Goal: Transaction & Acquisition: Purchase product/service

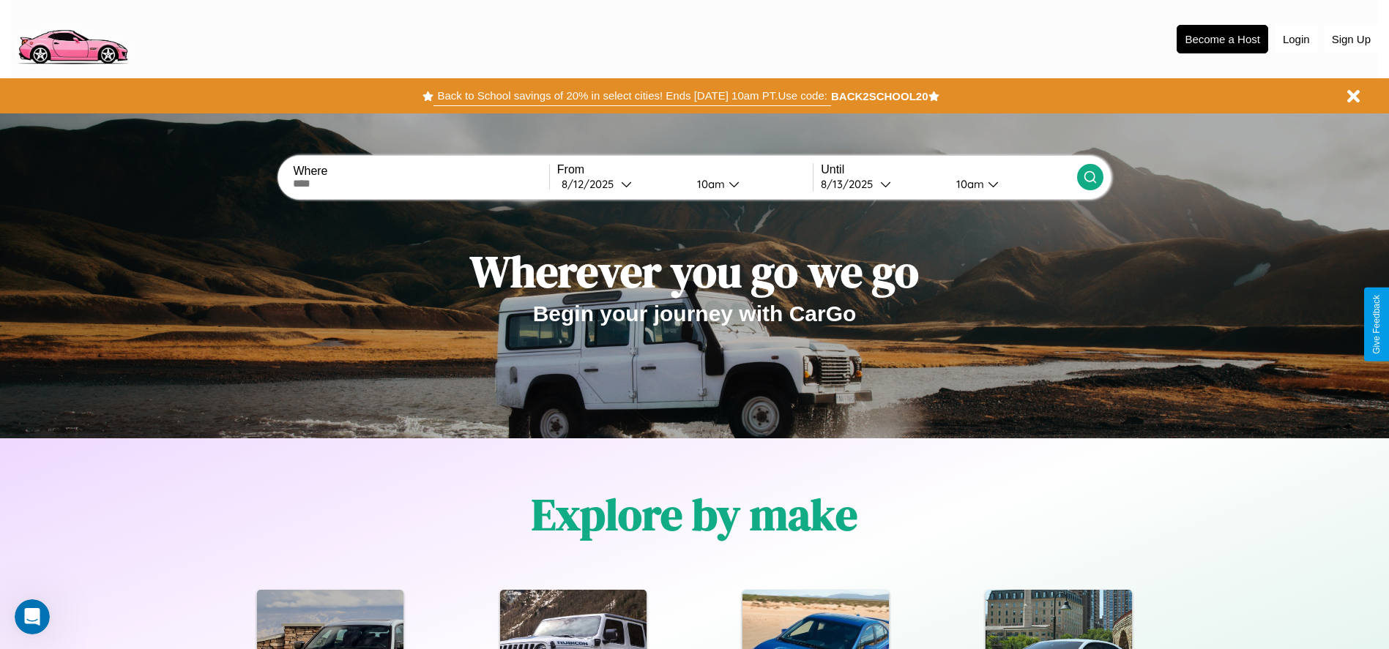
click at [632, 96] on button "Back to School savings of 20% in select cities! Ends 9/1 at 10am PT. Use code:" at bounding box center [631, 96] width 397 height 20
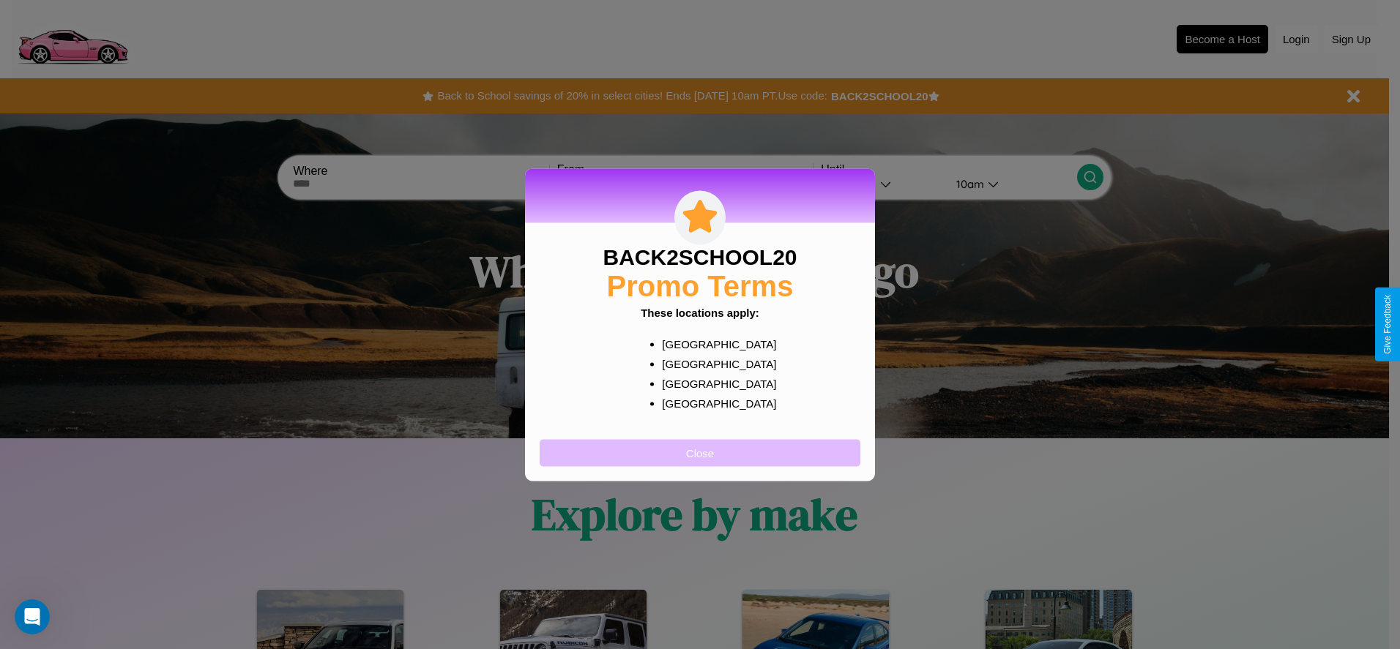
click at [700, 452] on button "Close" at bounding box center [700, 452] width 321 height 27
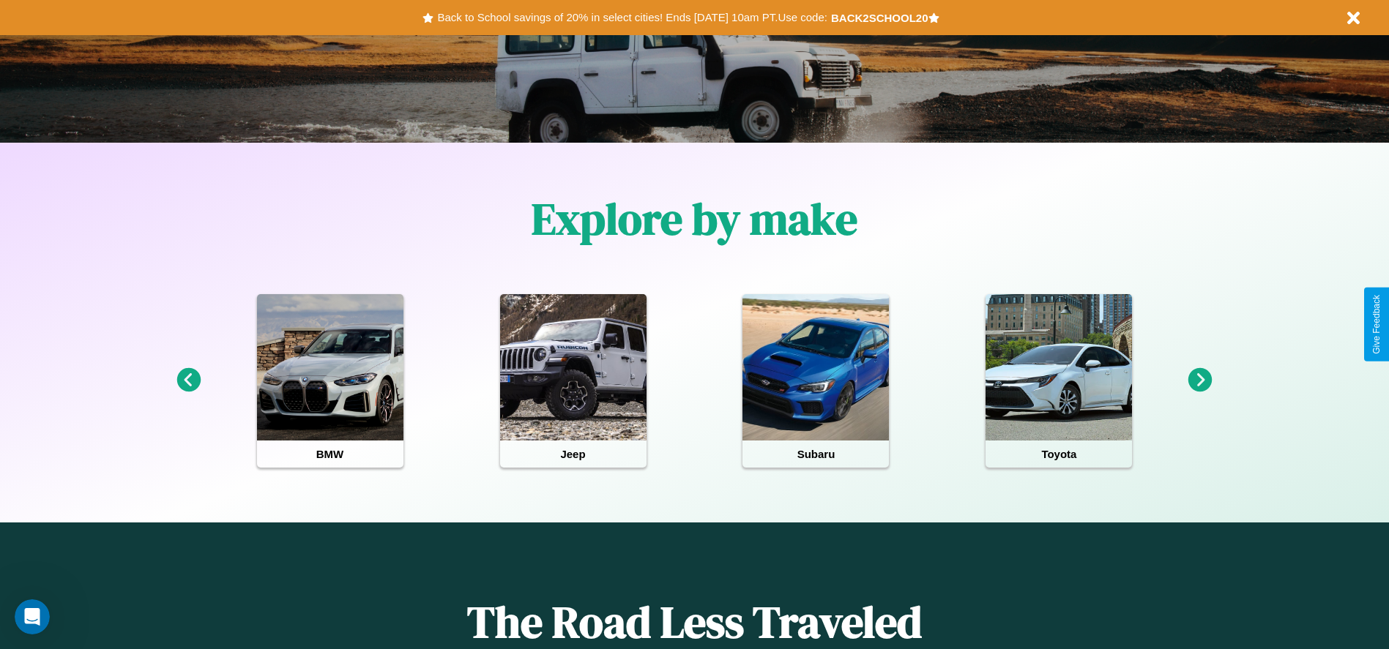
scroll to position [304, 0]
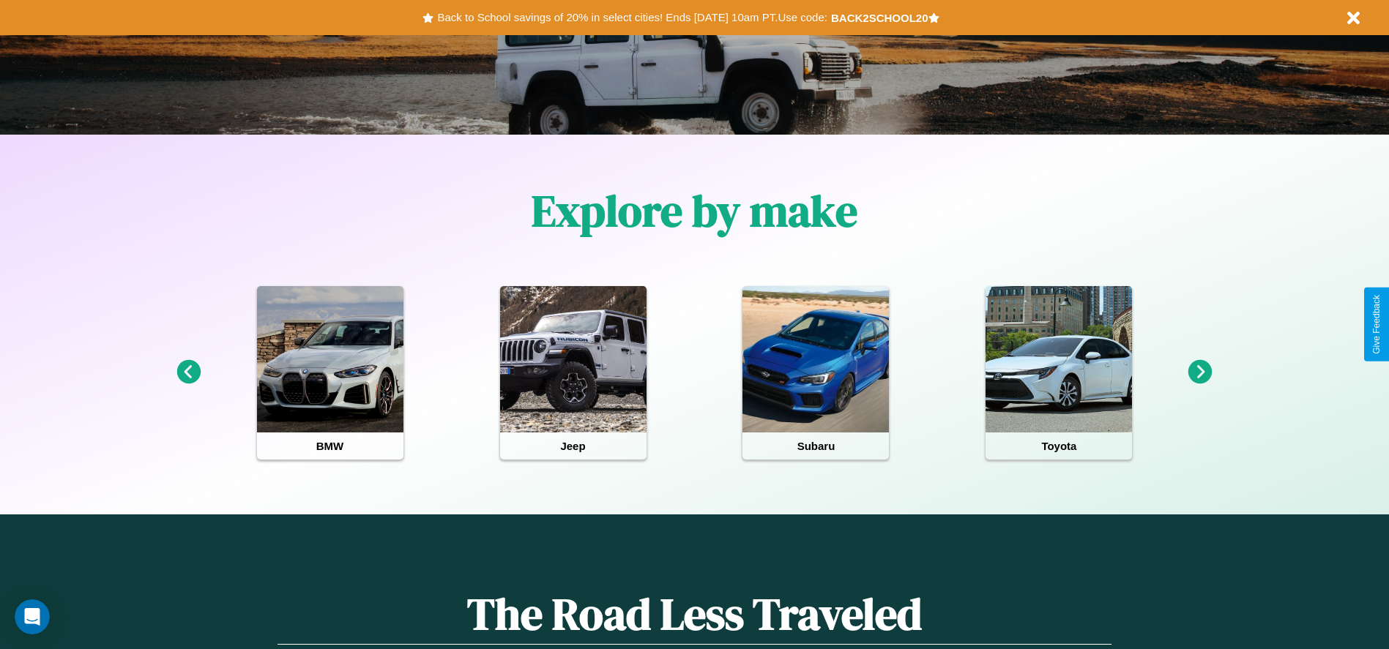
click at [1200, 373] on icon at bounding box center [1200, 372] width 24 height 24
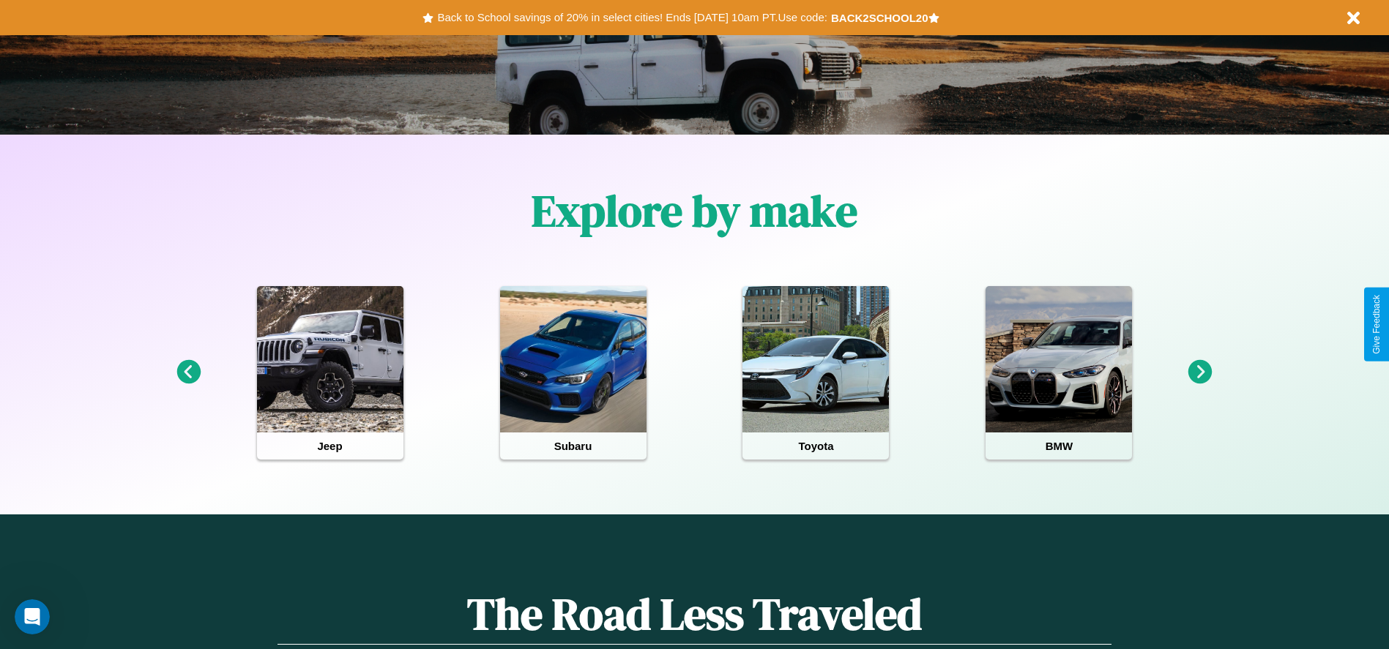
click at [188, 373] on icon at bounding box center [188, 372] width 24 height 24
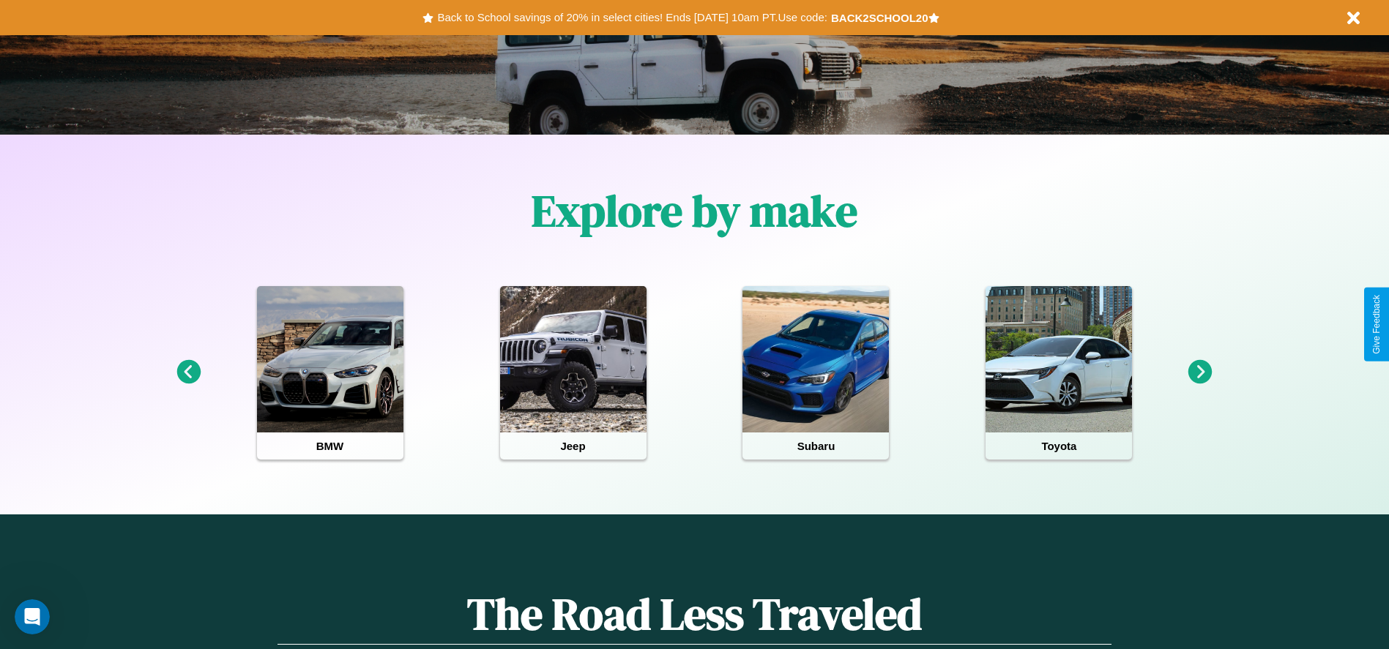
click at [1200, 373] on icon at bounding box center [1200, 372] width 24 height 24
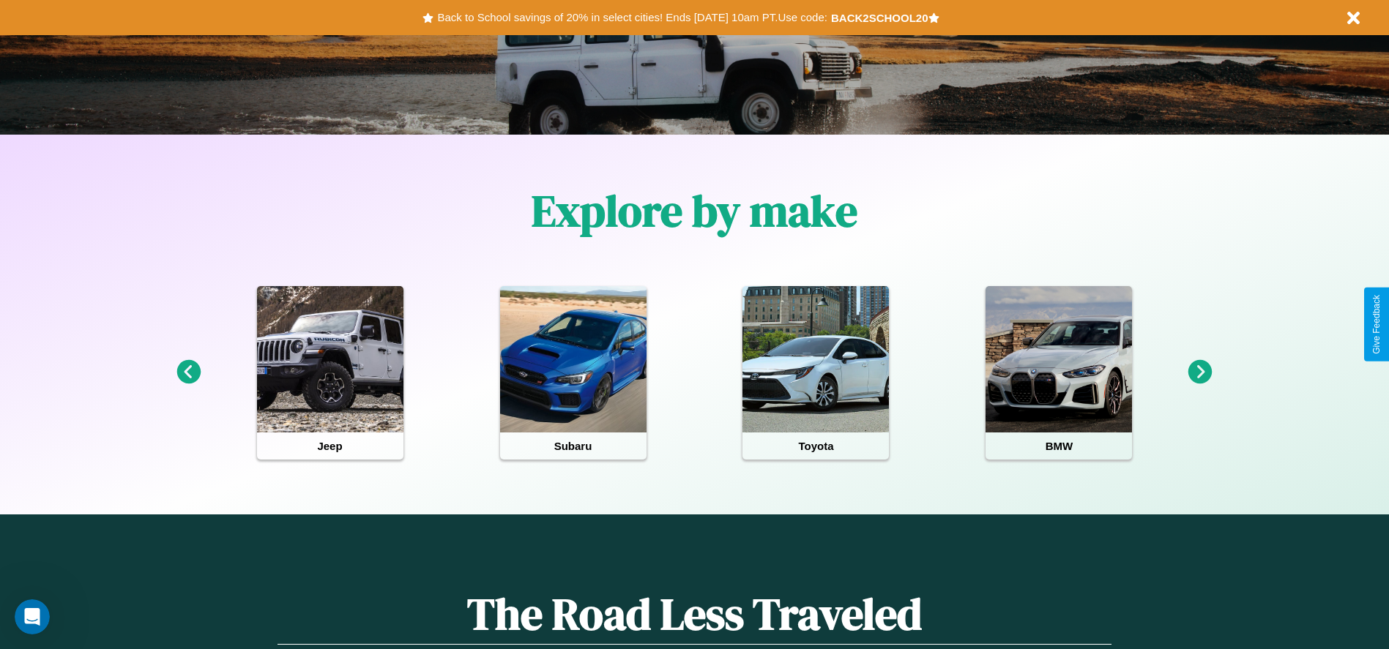
click at [1200, 373] on icon at bounding box center [1200, 372] width 24 height 24
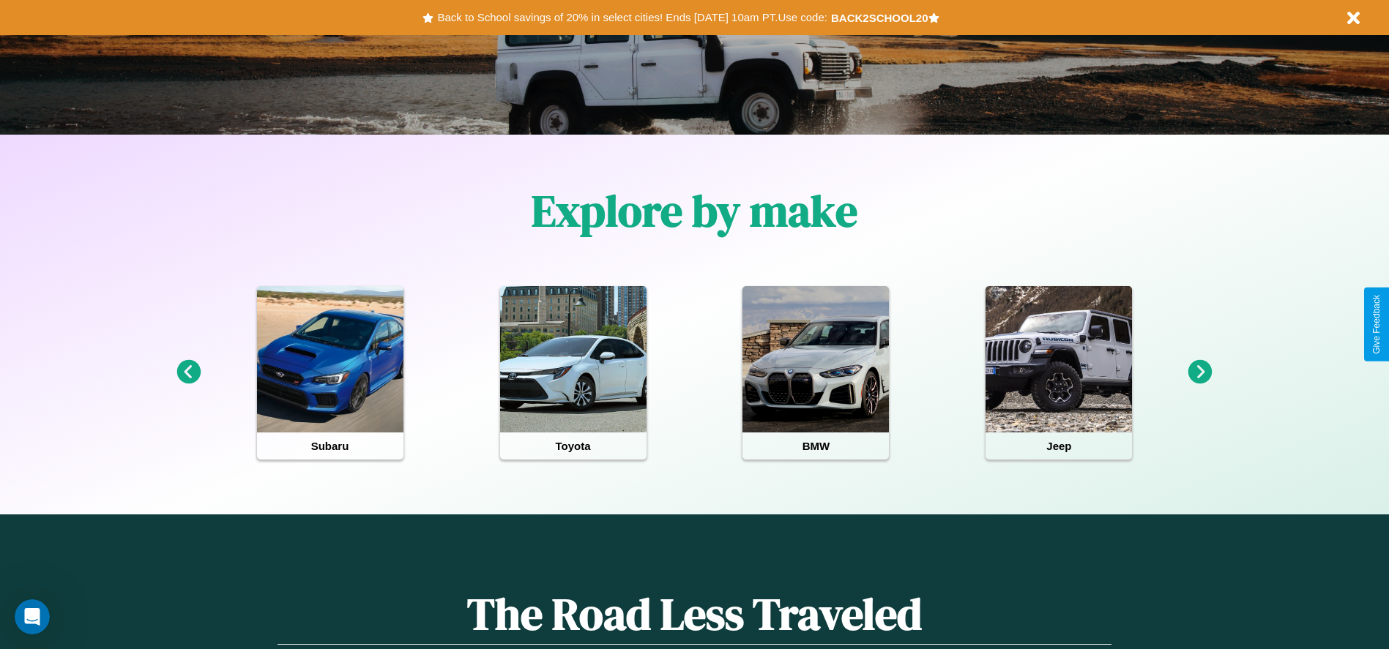
click at [1200, 373] on icon at bounding box center [1200, 372] width 24 height 24
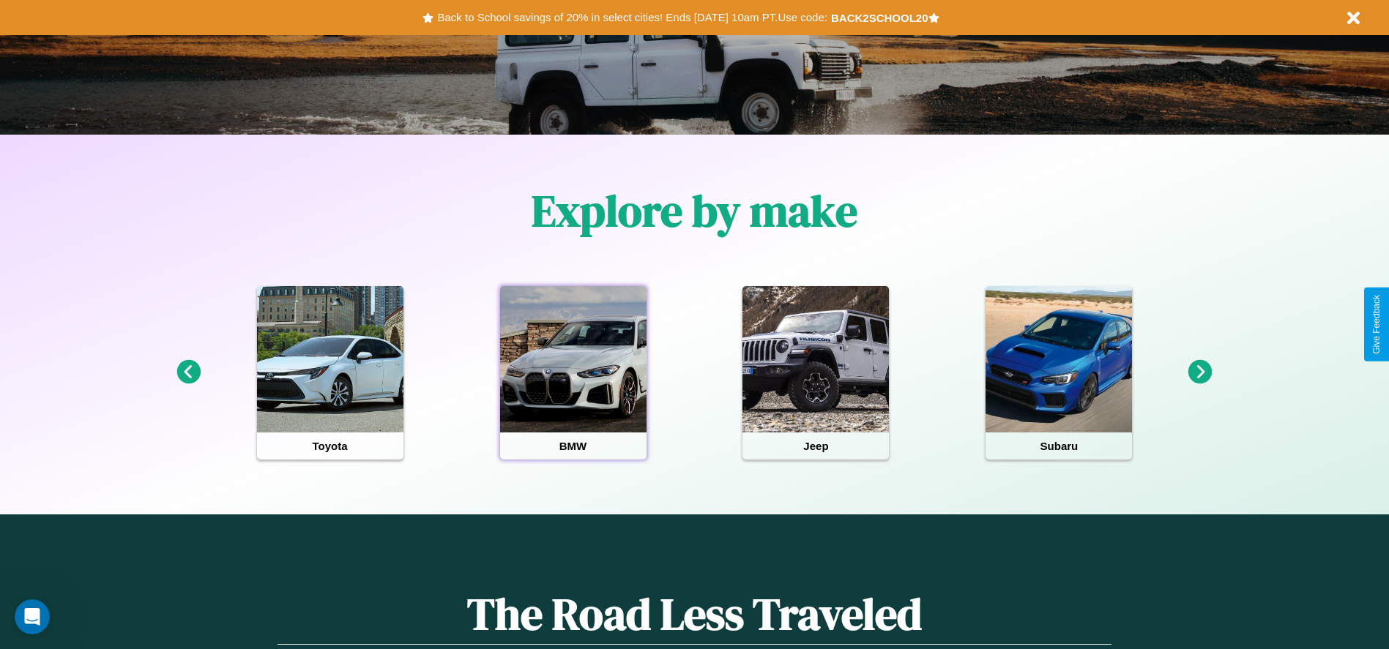
click at [573, 373] on div at bounding box center [573, 359] width 146 height 146
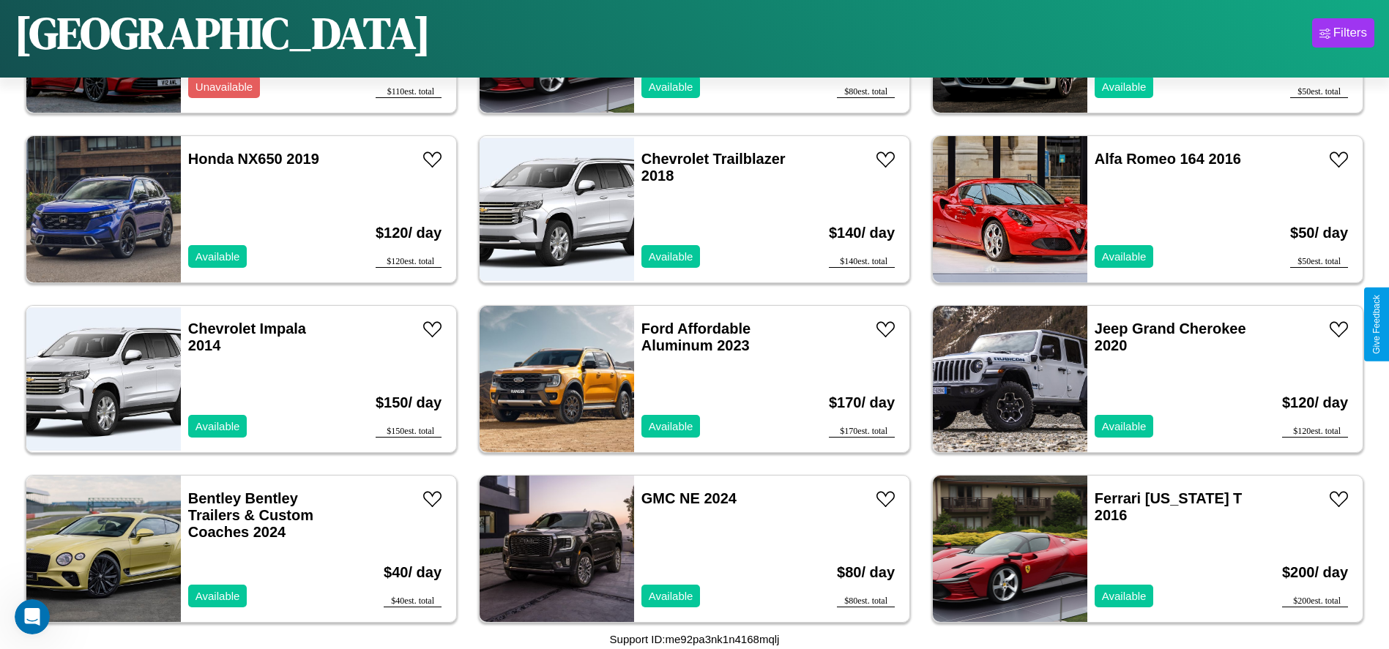
scroll to position [5769, 0]
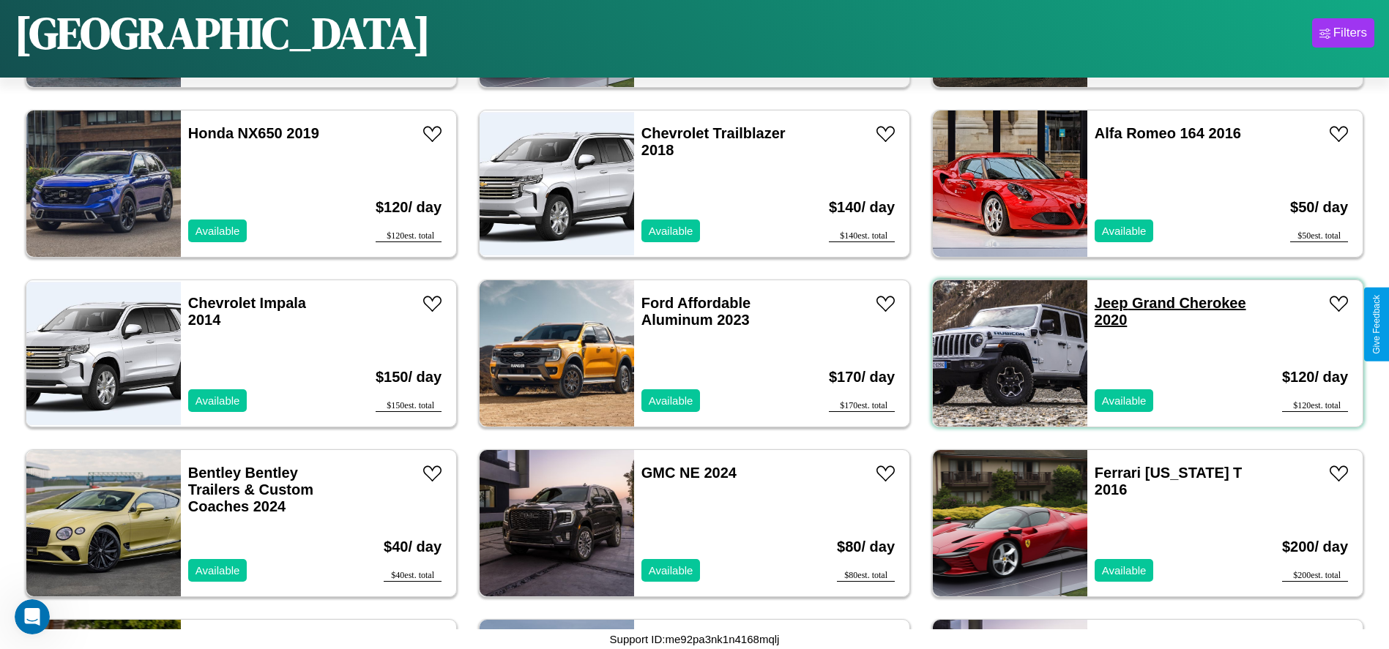
click at [1102, 303] on link "Jeep Grand Cherokee 2020" at bounding box center [1171, 311] width 152 height 33
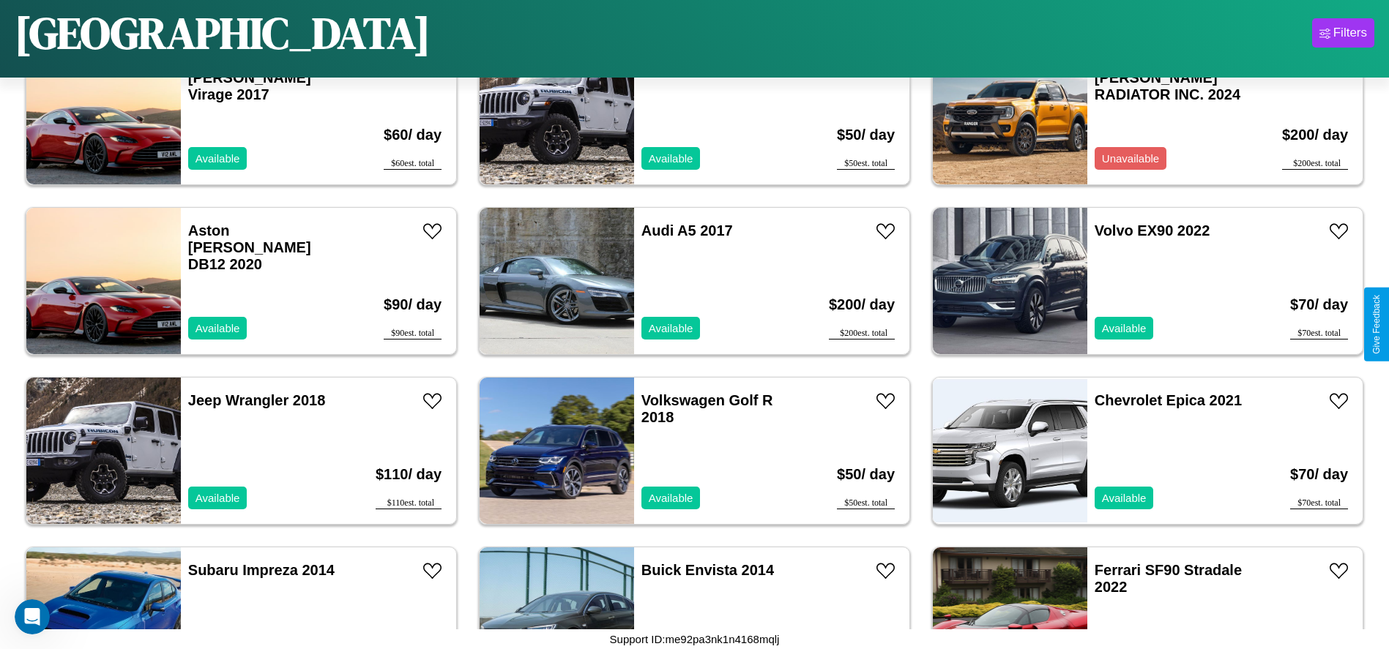
scroll to position [1692, 0]
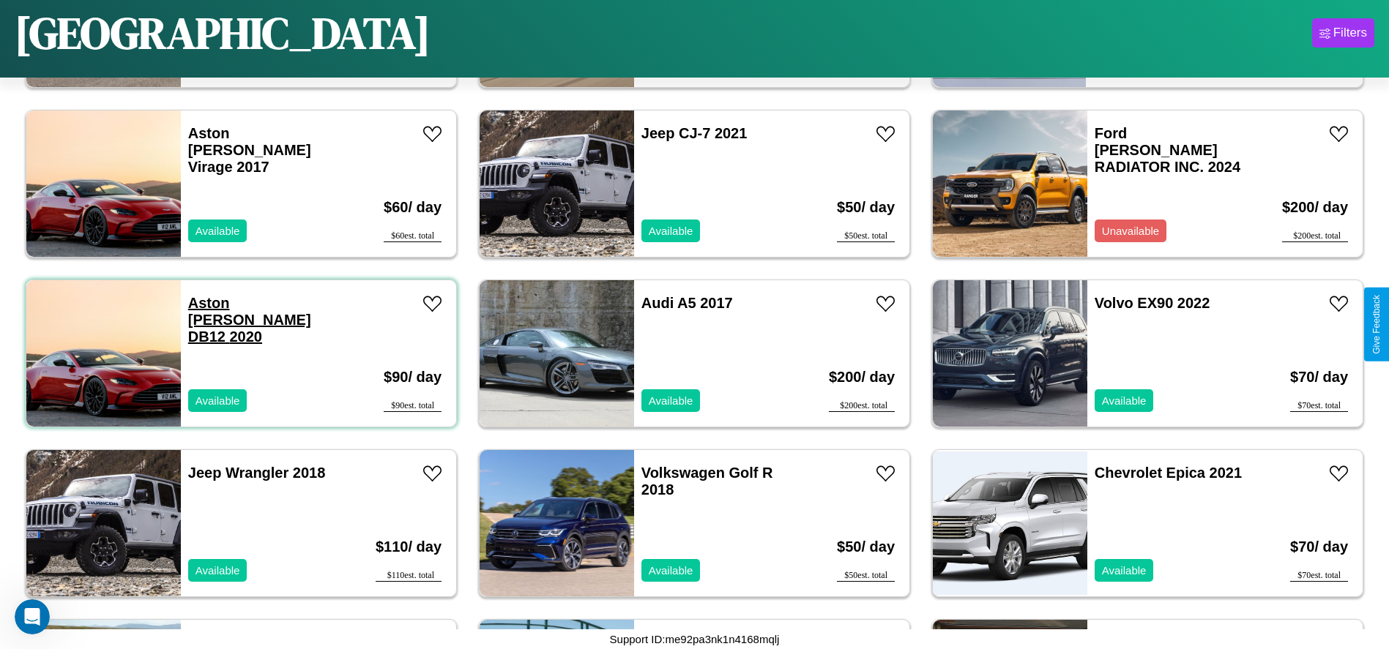
click at [231, 303] on link "Aston Martin DB12 2020" at bounding box center [249, 320] width 123 height 50
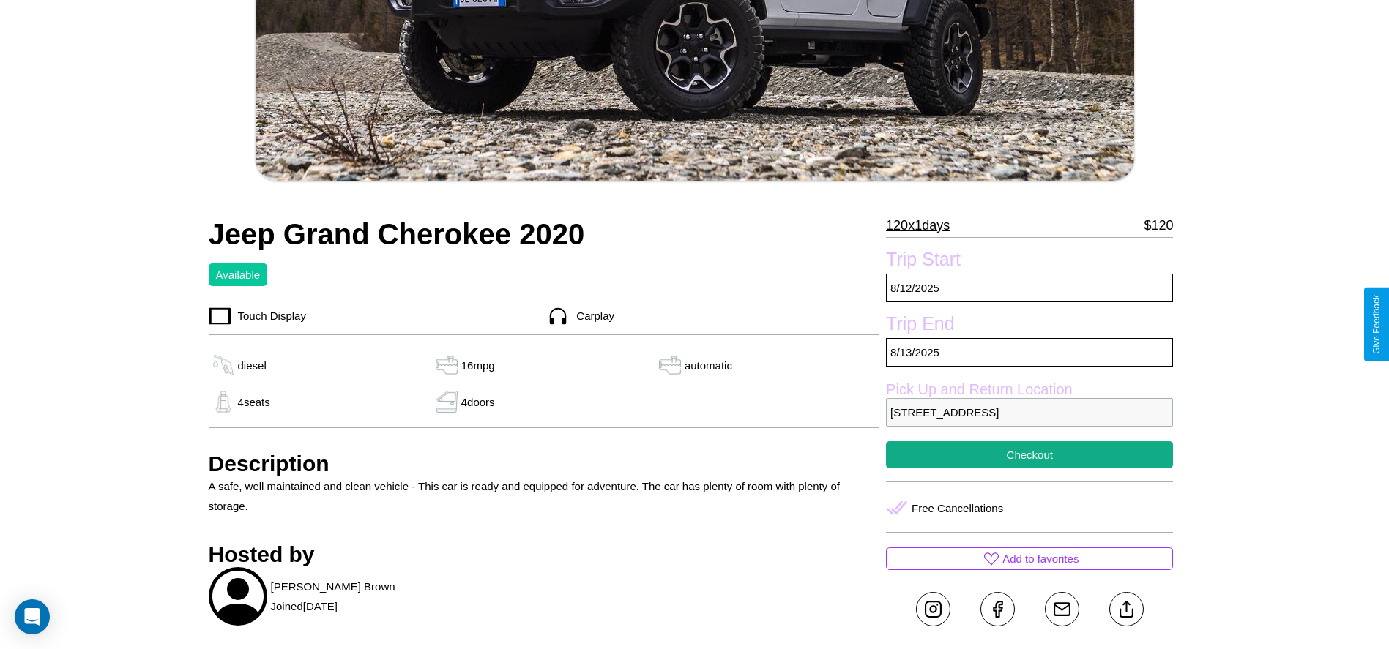
scroll to position [466, 0]
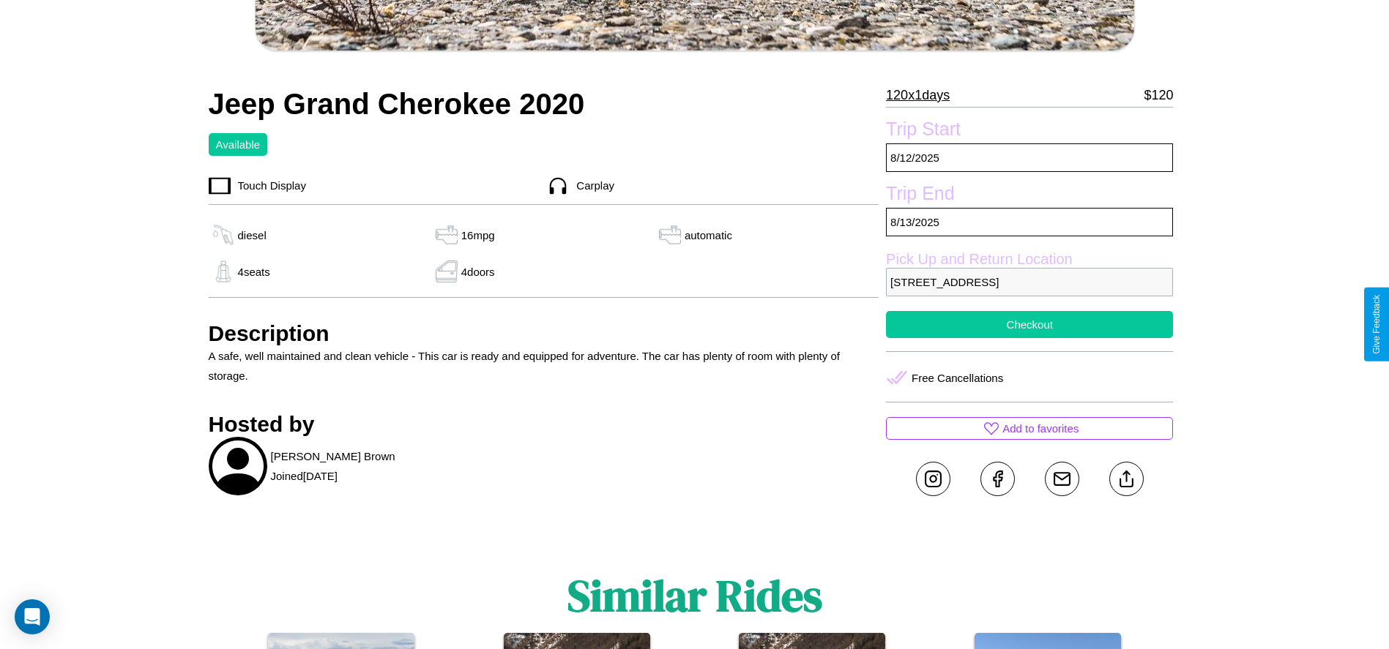
click at [1029, 324] on button "Checkout" at bounding box center [1029, 324] width 287 height 27
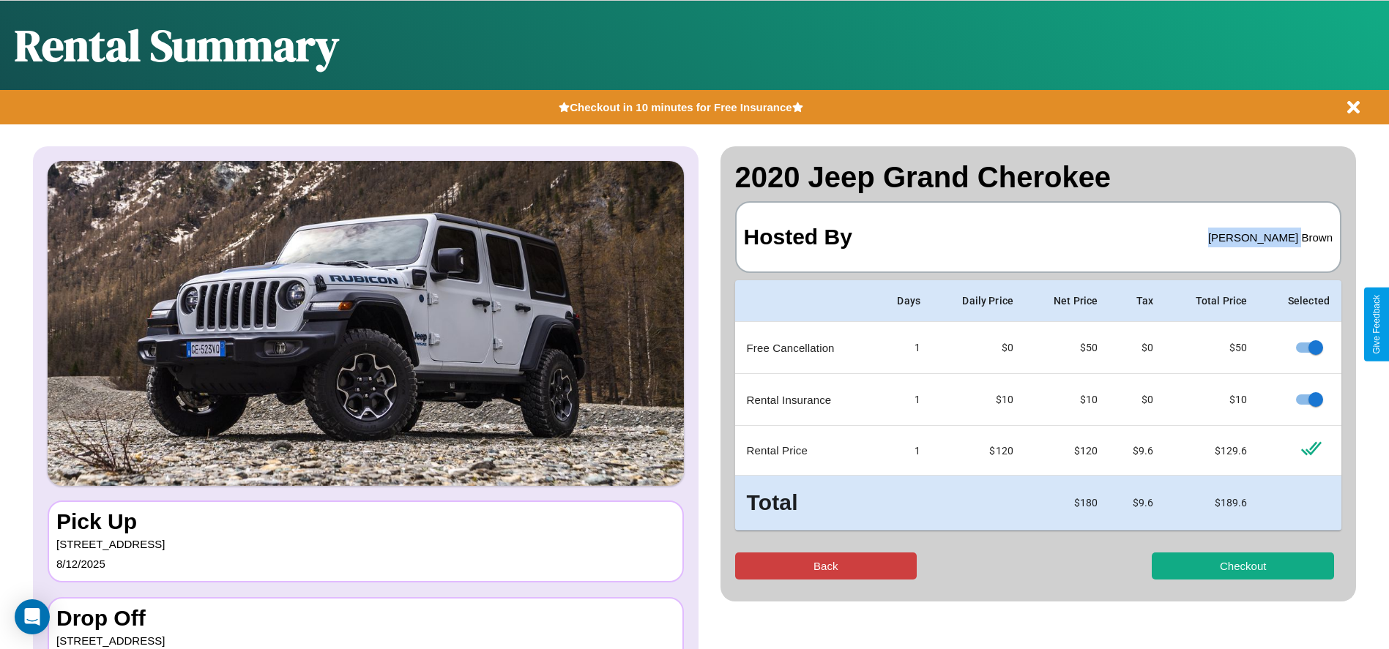
click at [825, 566] on button "Back" at bounding box center [826, 566] width 182 height 27
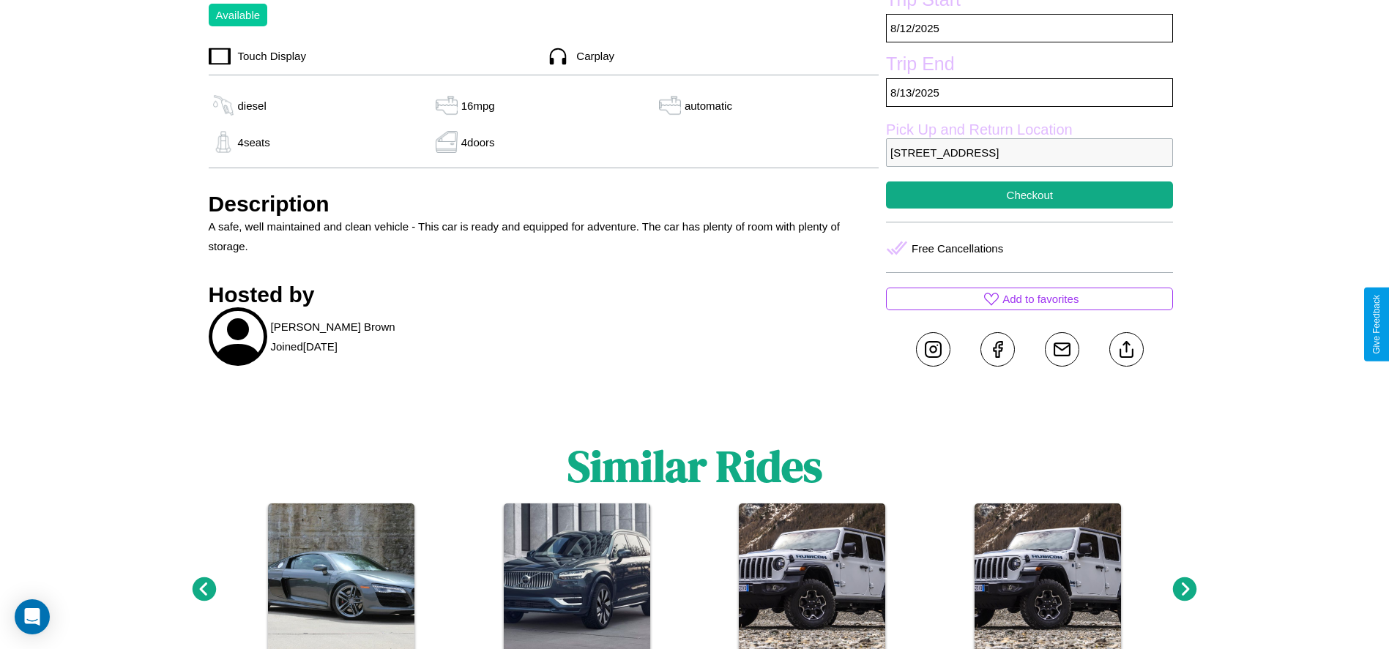
scroll to position [621, 0]
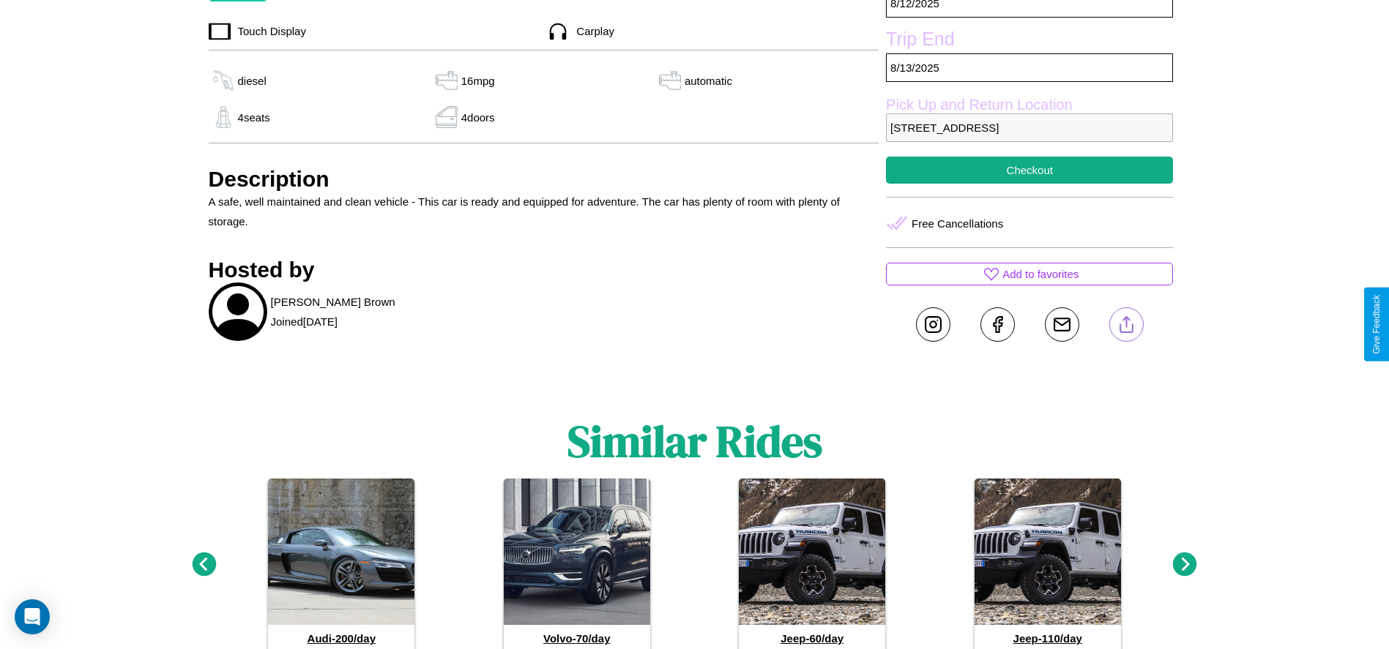
click at [1126, 324] on line at bounding box center [1126, 322] width 0 height 10
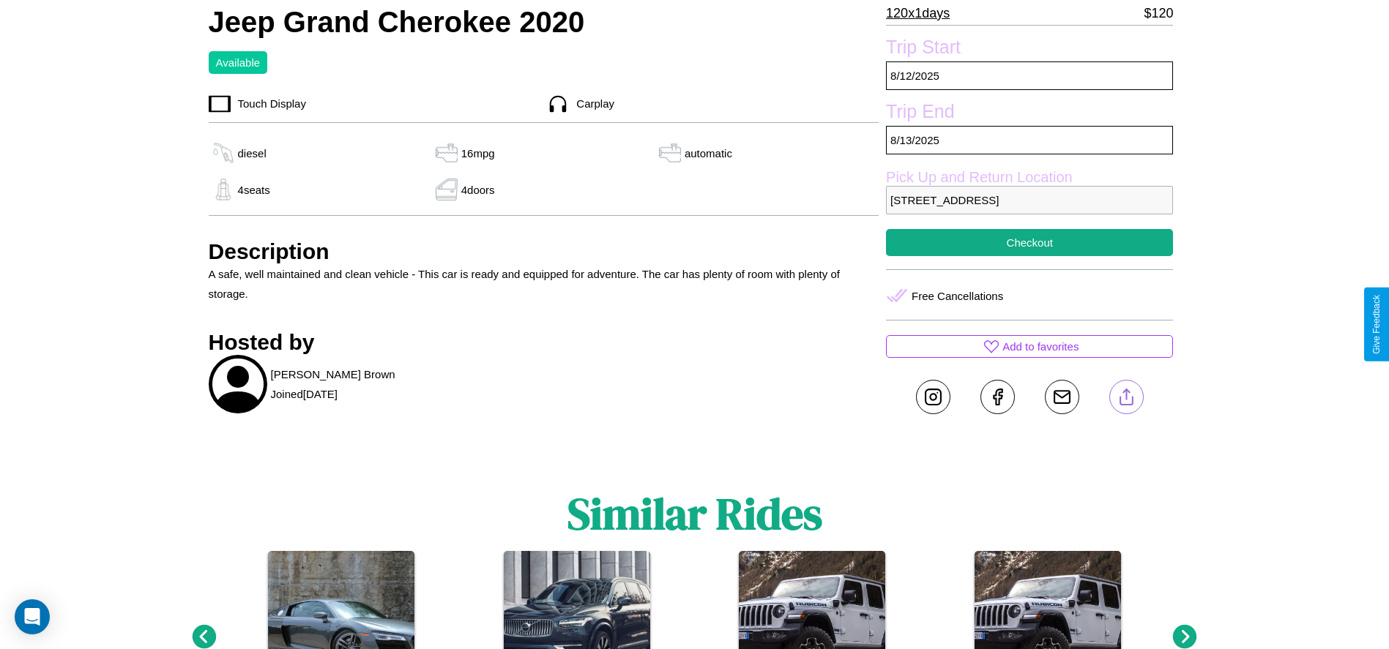
scroll to position [466, 0]
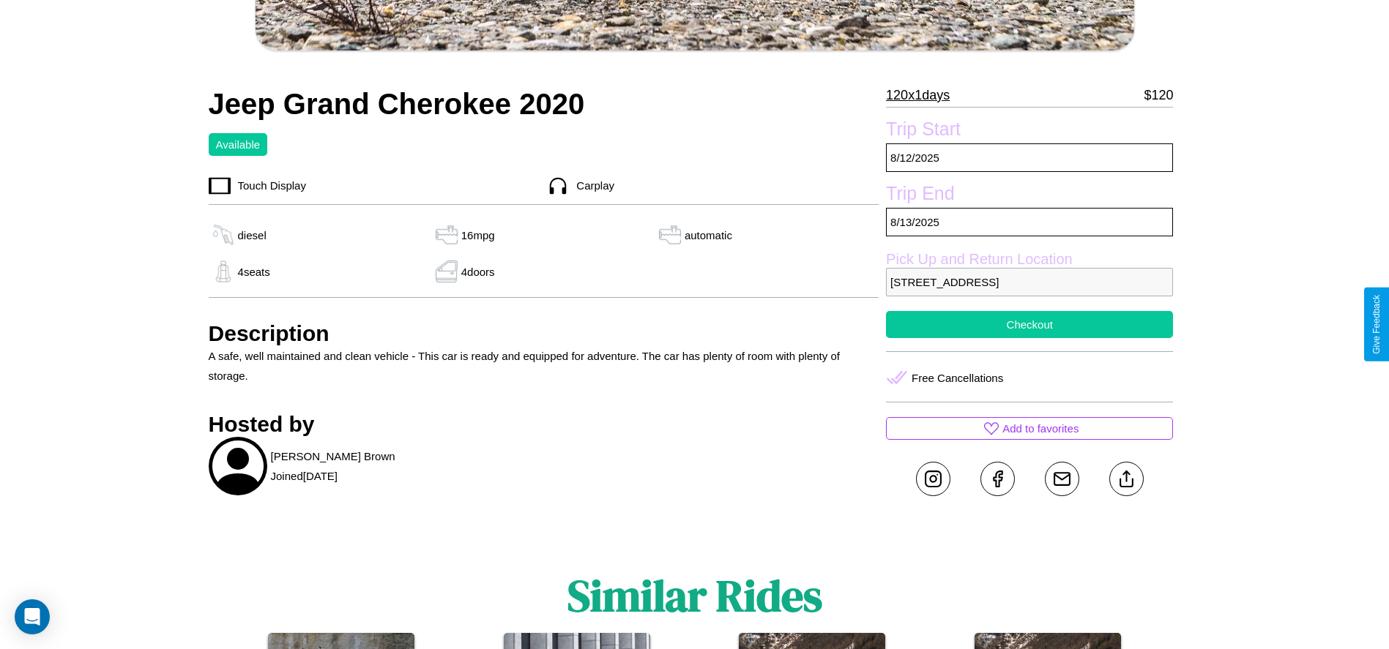
click at [1029, 324] on button "Checkout" at bounding box center [1029, 324] width 287 height 27
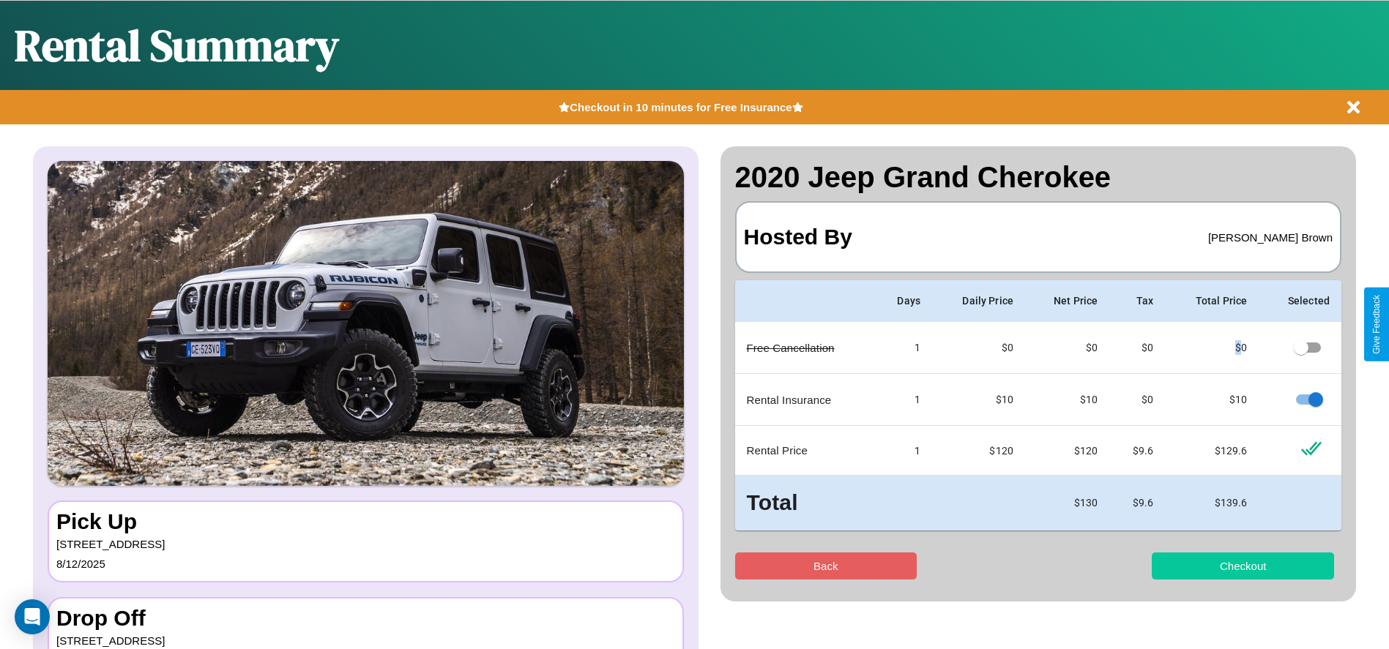
click at [1242, 566] on button "Checkout" at bounding box center [1243, 566] width 182 height 27
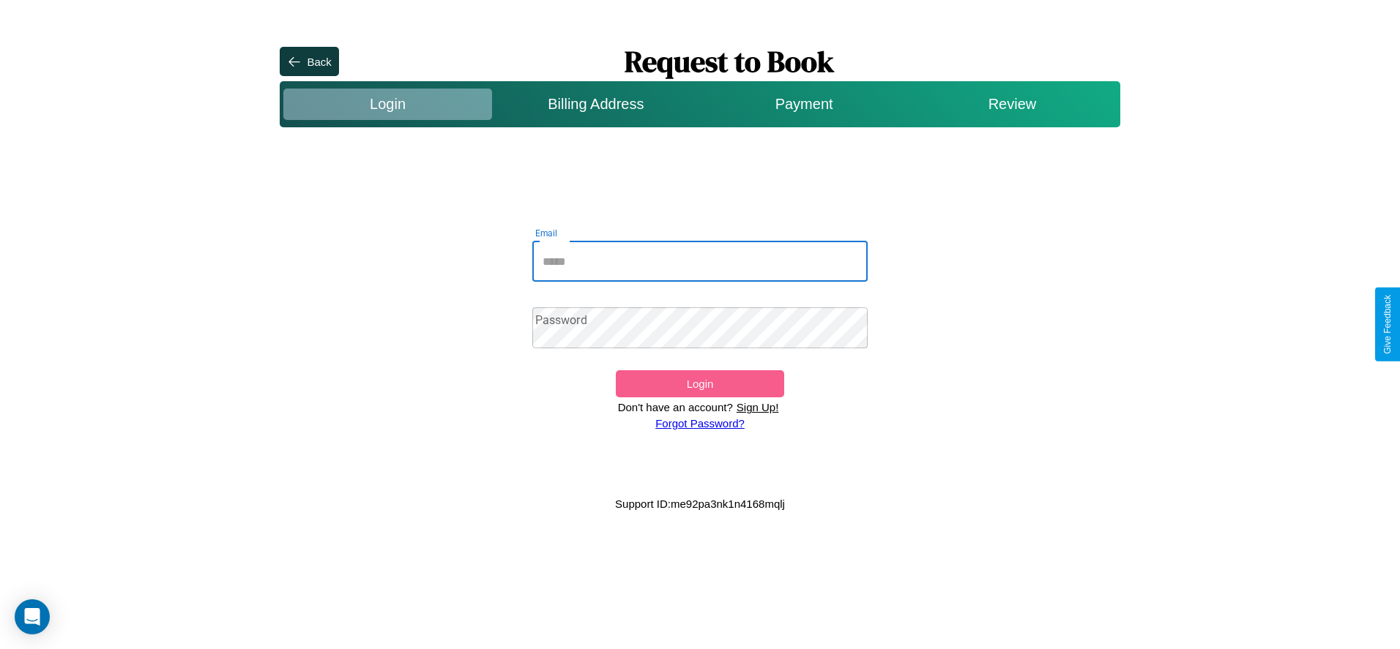
click at [700, 261] on input "Email" at bounding box center [700, 261] width 336 height 41
type input "**********"
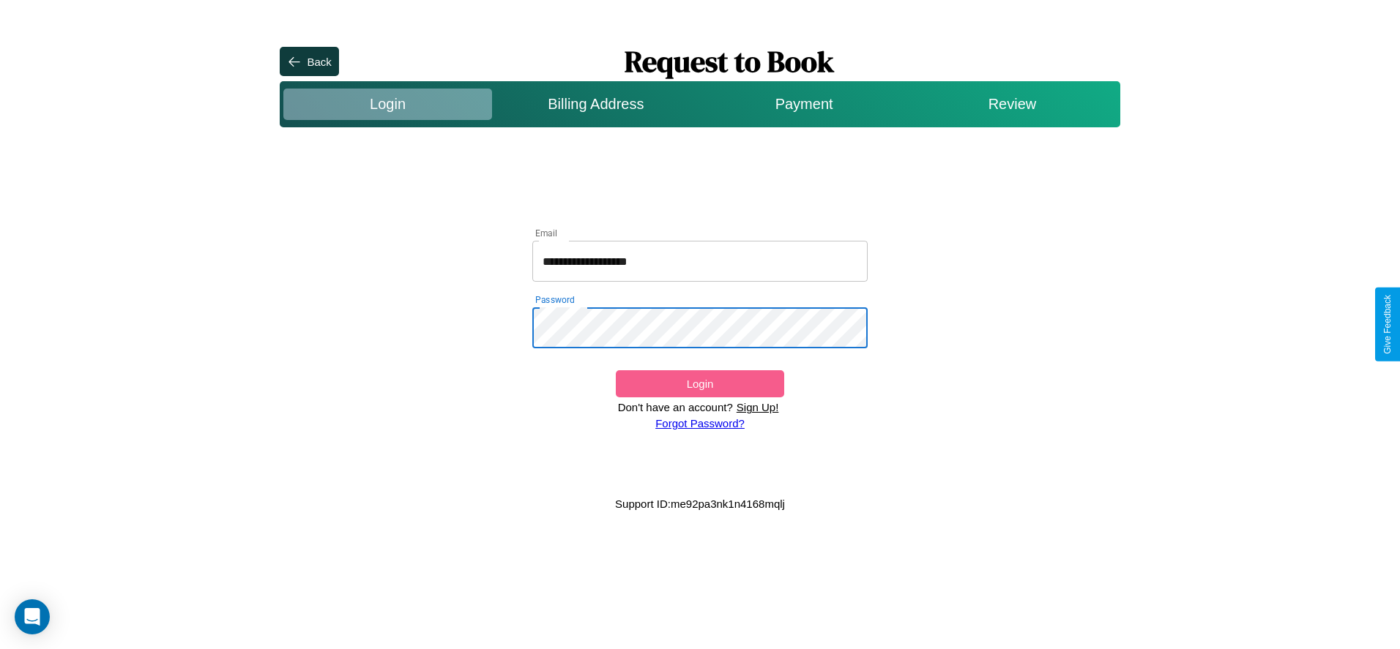
click at [699, 384] on button "Login" at bounding box center [700, 383] width 168 height 27
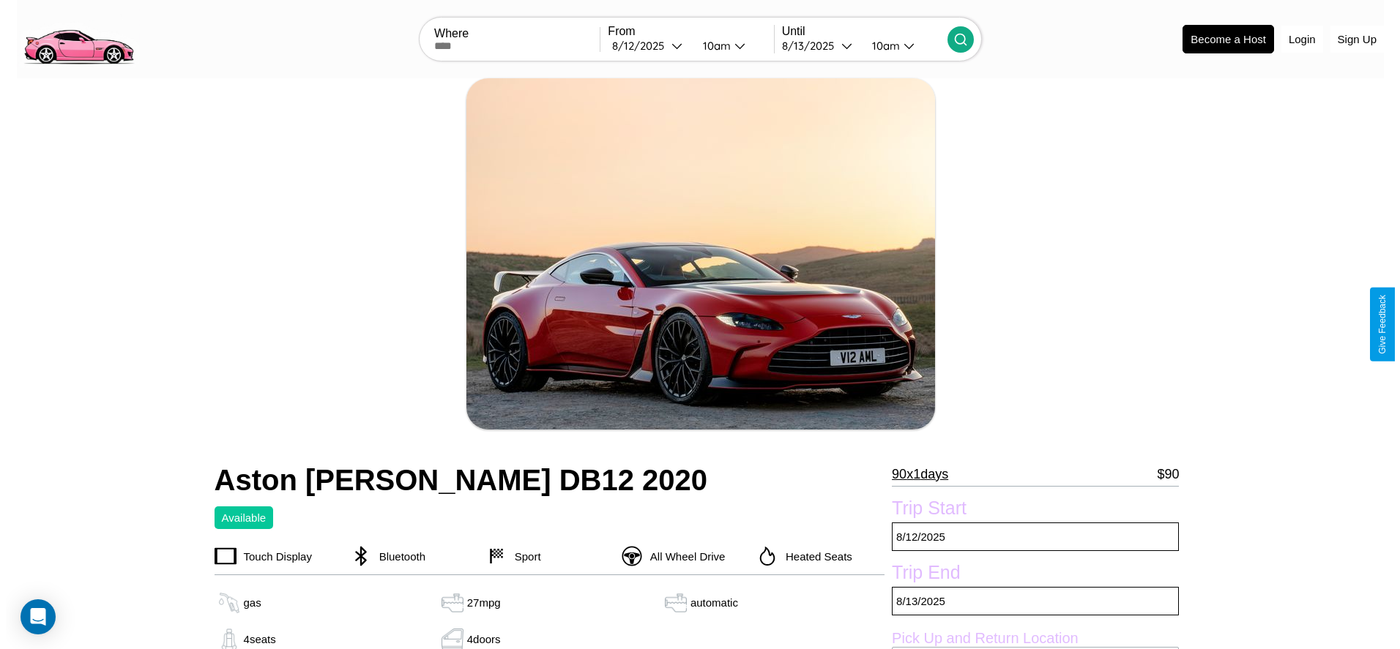
scroll to position [212, 0]
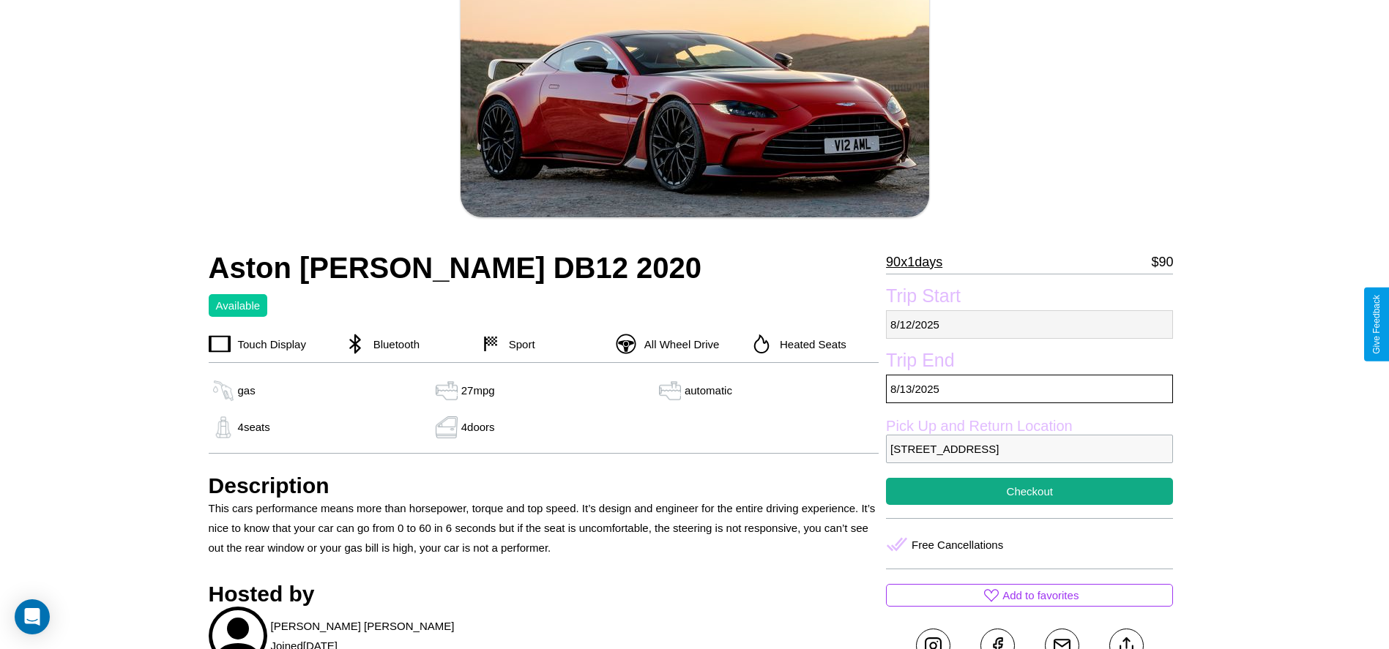
click at [1029, 324] on p "8 / 12 / 2025" at bounding box center [1029, 324] width 287 height 29
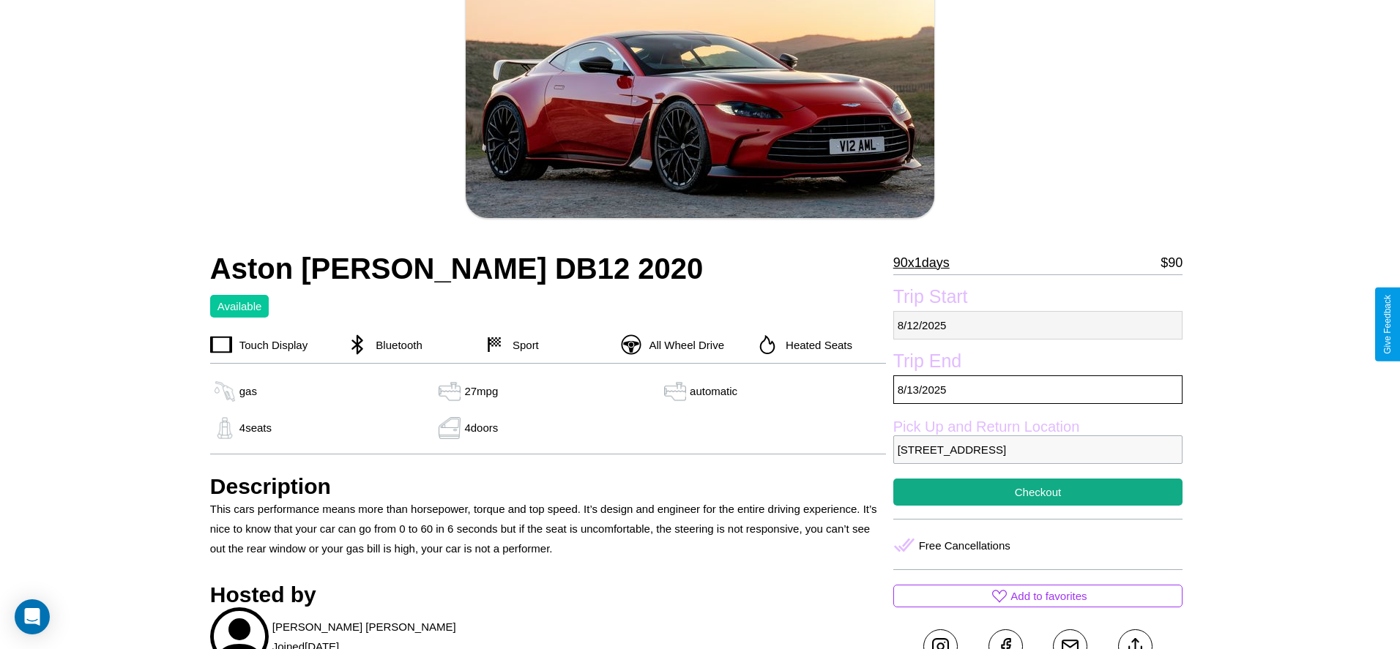
select select "*"
select select "****"
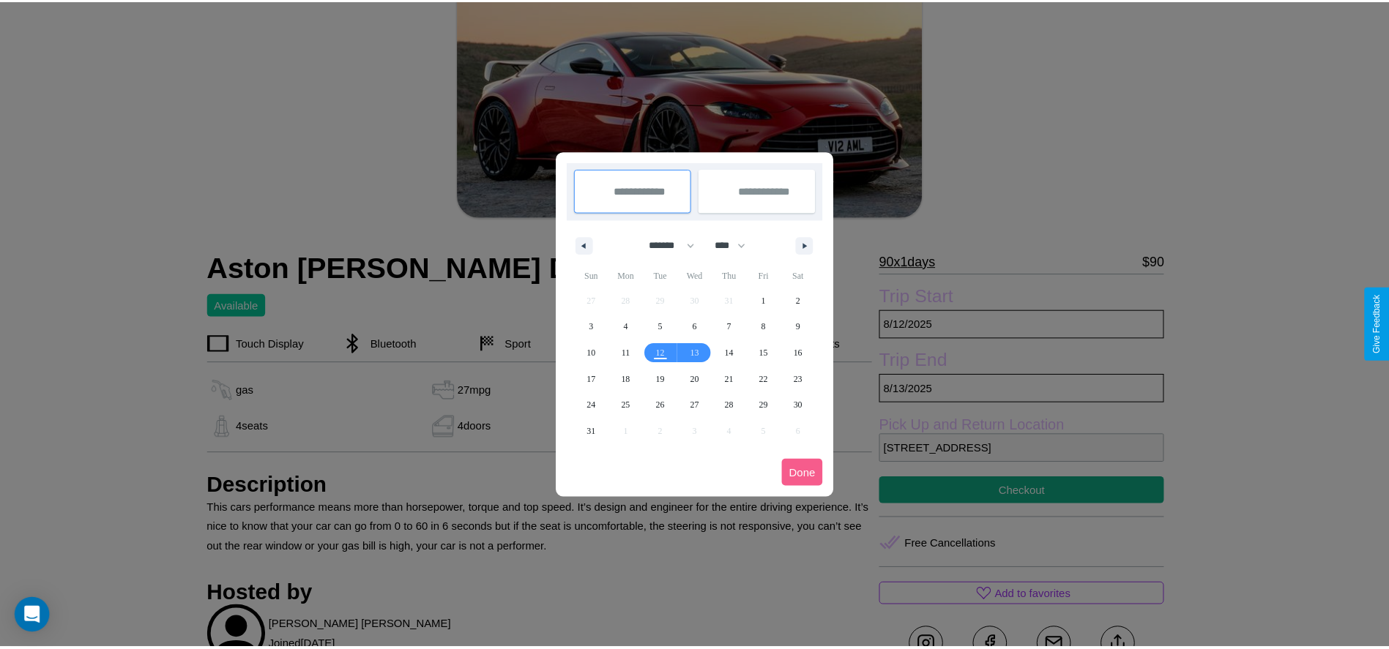
scroll to position [0, 0]
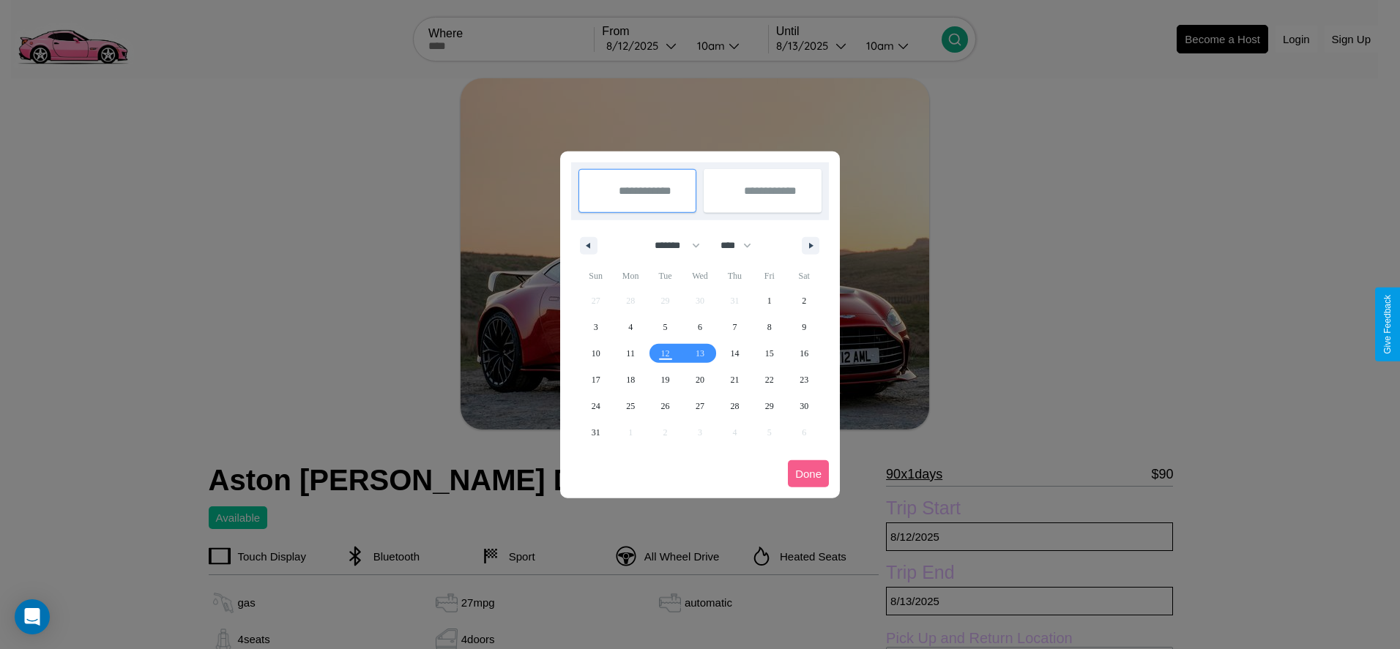
click at [643, 45] on div at bounding box center [700, 324] width 1400 height 649
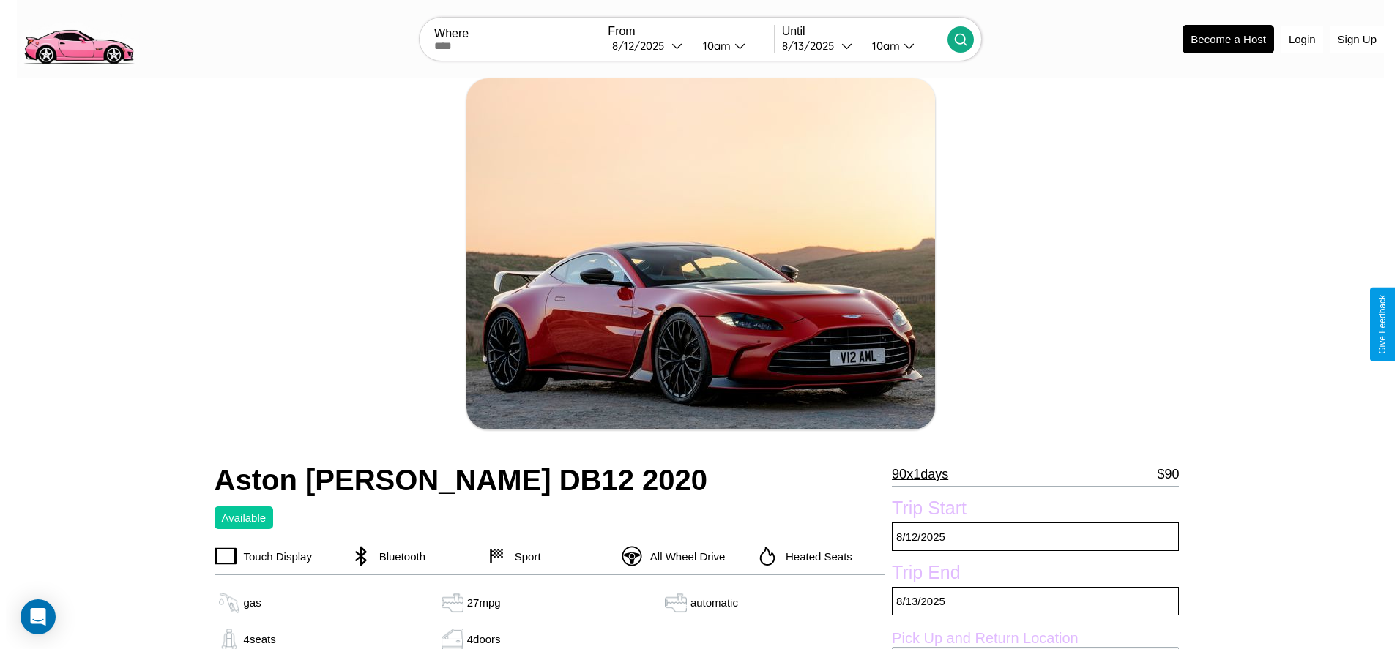
scroll to position [483, 0]
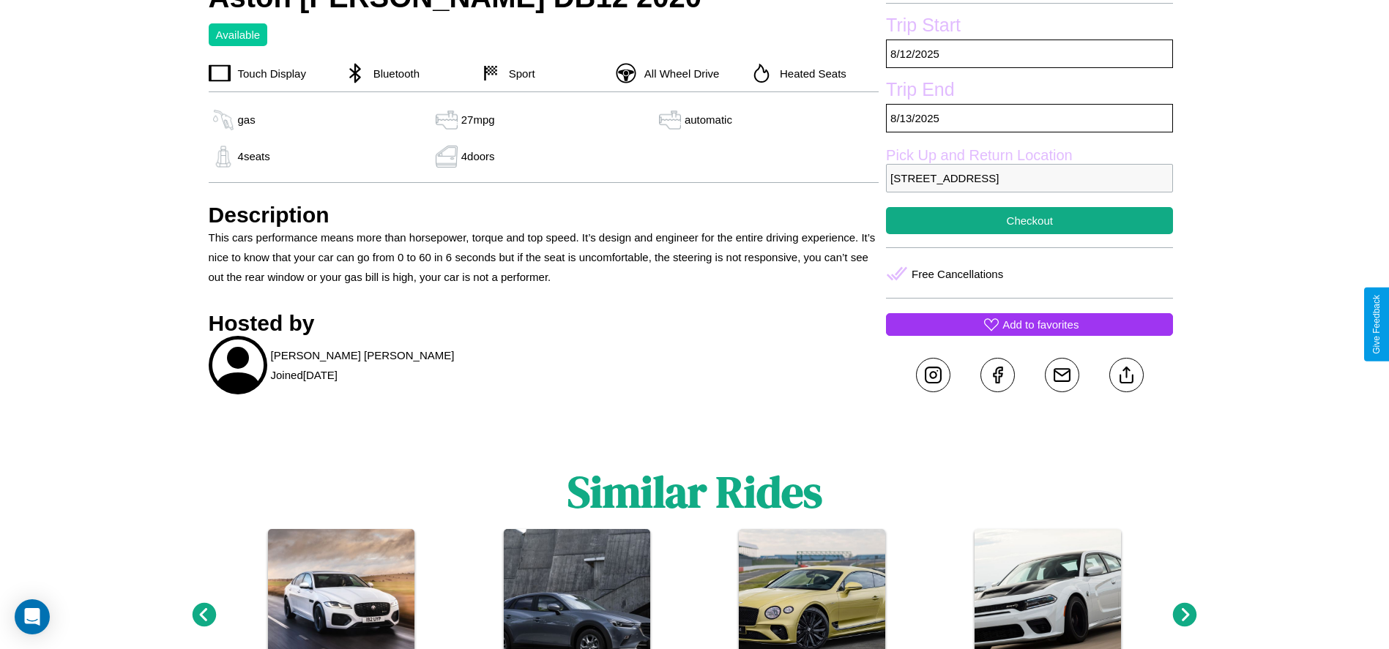
click at [1029, 324] on p "Add to favorites" at bounding box center [1040, 325] width 76 height 20
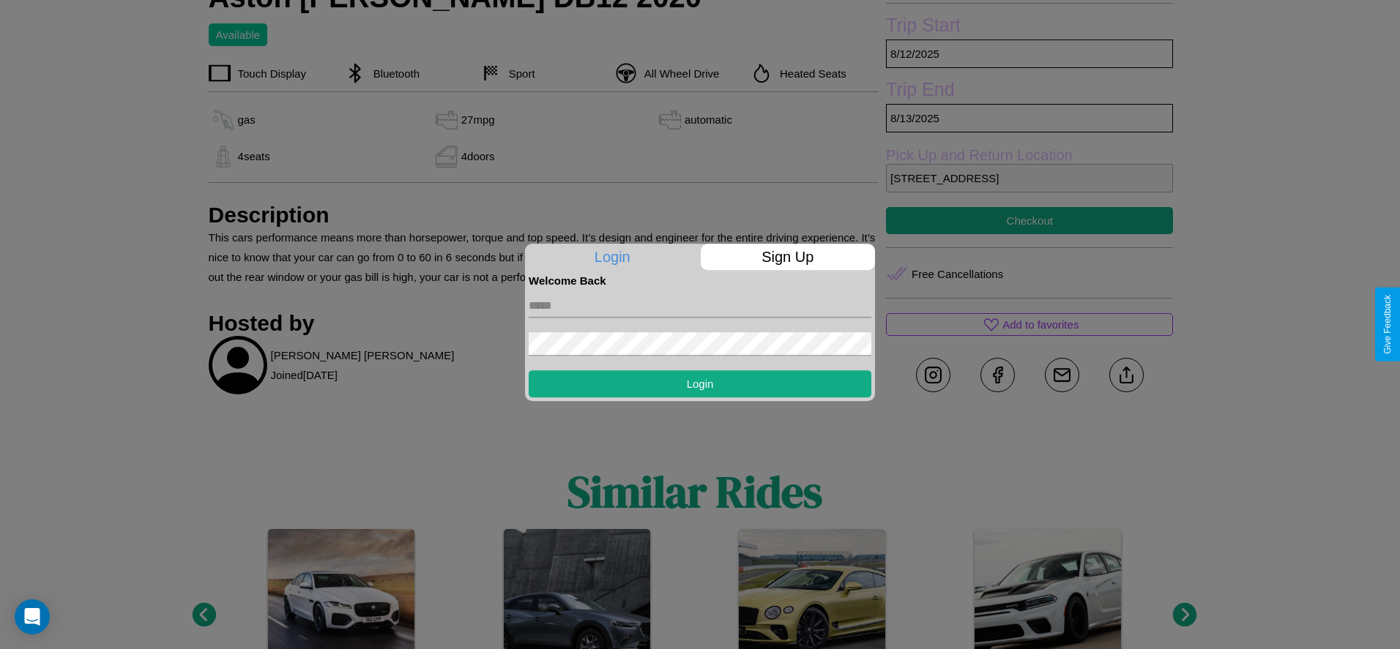
click at [700, 324] on form "Login" at bounding box center [700, 342] width 343 height 111
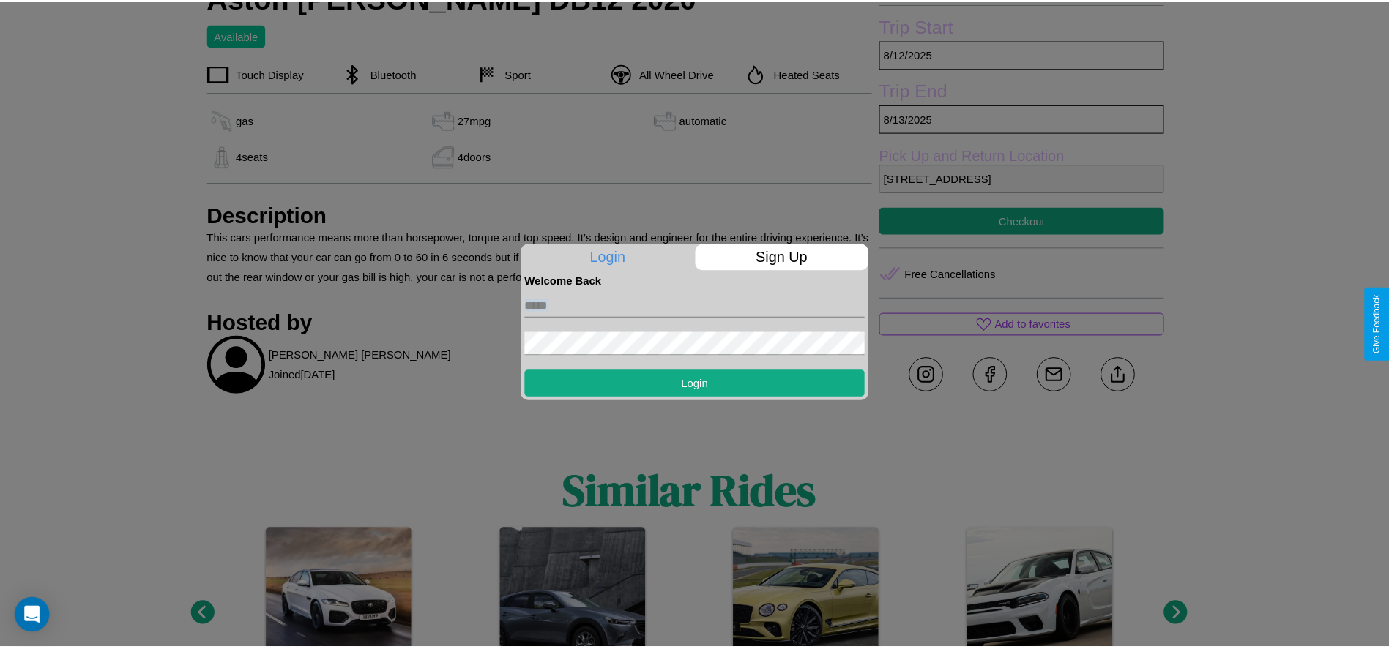
scroll to position [379, 0]
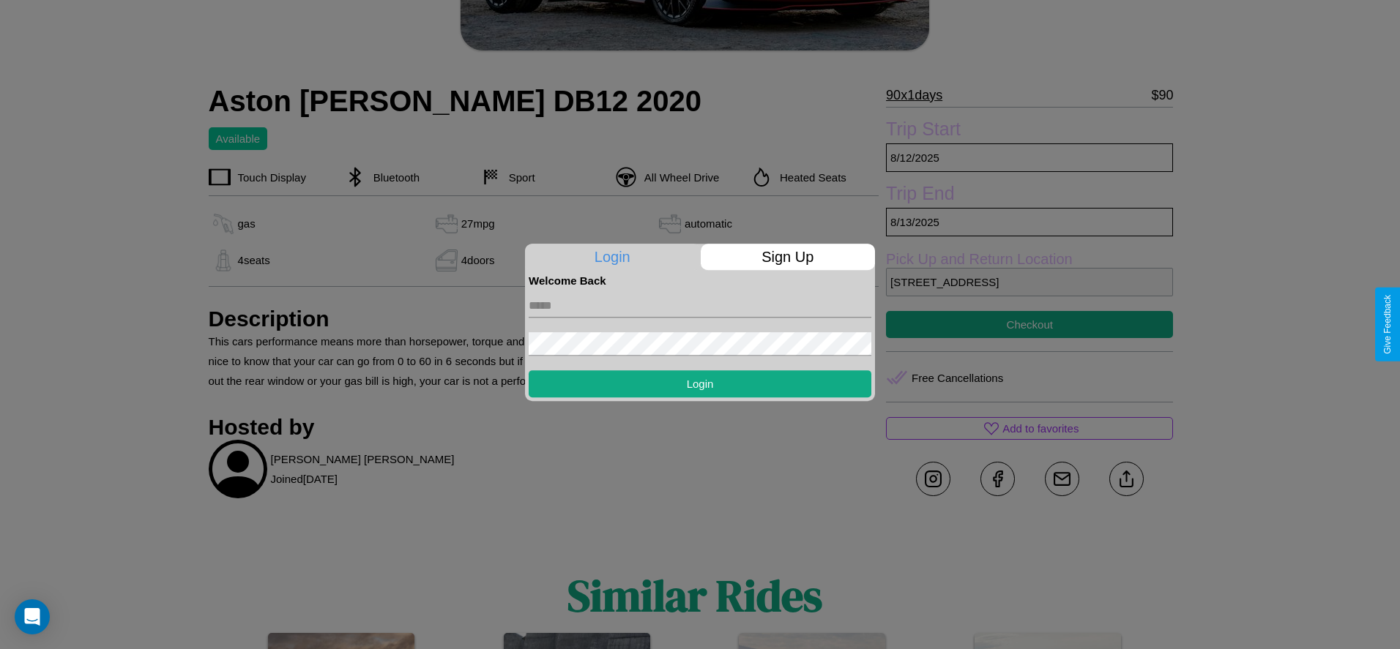
click at [1029, 324] on div at bounding box center [700, 324] width 1400 height 649
